Goal: Navigation & Orientation: Find specific page/section

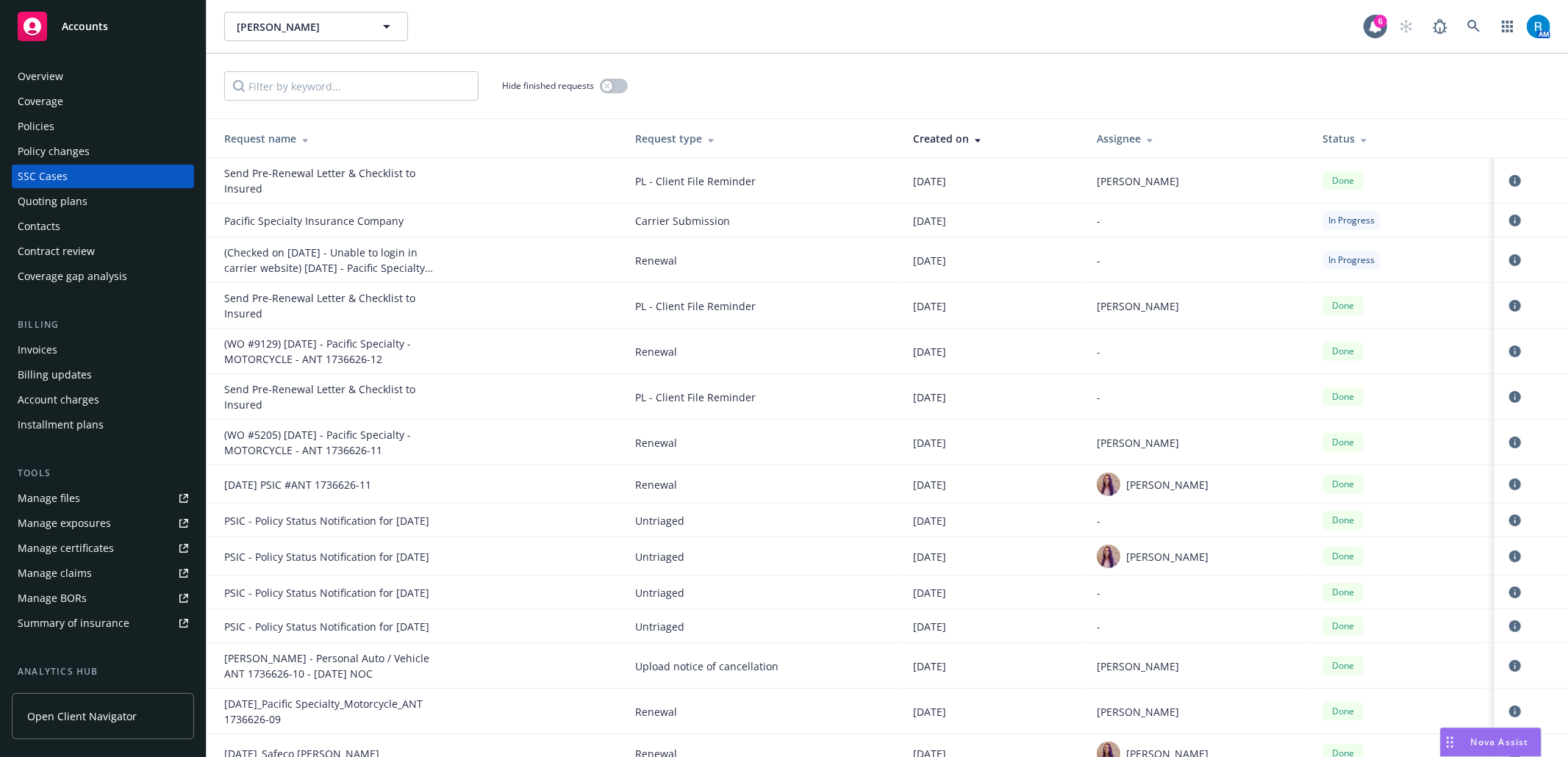
click at [71, 83] on div "Overview" at bounding box center [102, 76] width 170 height 24
